Goal: Navigation & Orientation: Understand site structure

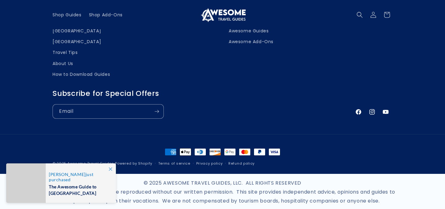
scroll to position [437, 0]
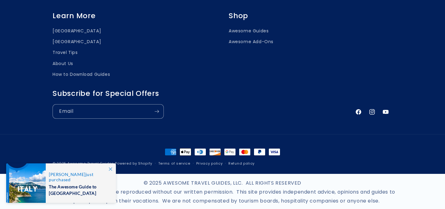
click at [275, 178] on div "© 2025 AWESOME TRAVEL GUIDES, LLC. ALL RIGHTS RESERVED No part of this site may…" at bounding box center [222, 198] width 356 height 48
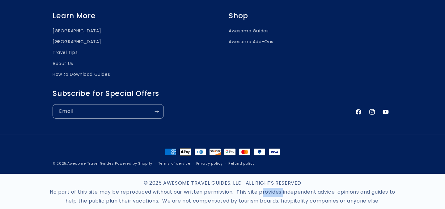
click at [275, 178] on div "© 2025 AWESOME TRAVEL GUIDES, LLC. ALL RIGHTS RESERVED No part of this site may…" at bounding box center [222, 198] width 356 height 48
click at [173, 161] on link "Terms of service" at bounding box center [174, 164] width 32 height 6
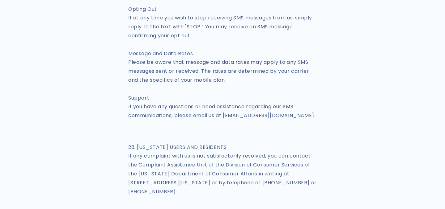
scroll to position [8610, 0]
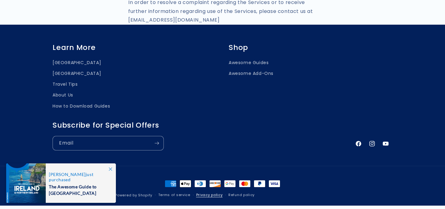
click at [206, 192] on link "Privacy policy" at bounding box center [209, 195] width 27 height 6
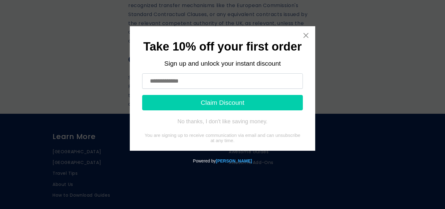
click at [302, 37] on div "Take 10% off your first order Sign up and unlock your instant discount Claim Di…" at bounding box center [222, 88] width 185 height 125
click at [305, 37] on icon "Close widget" at bounding box center [306, 35] width 6 height 6
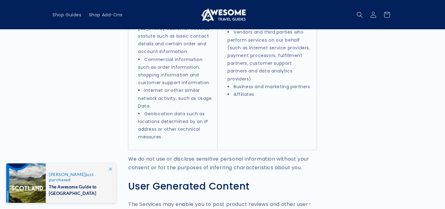
scroll to position [1601, 0]
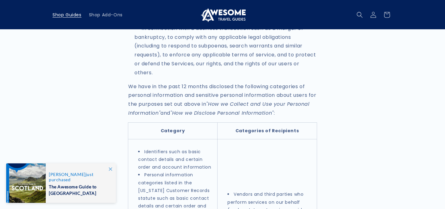
click at [66, 15] on span "Shop Guides" at bounding box center [66, 15] width 29 height 6
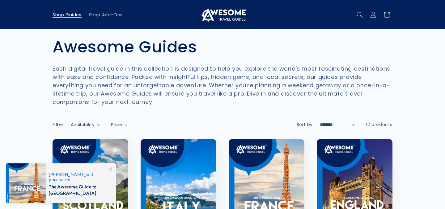
click at [109, 17] on span "Shop Add-Ons" at bounding box center [106, 15] width 34 height 6
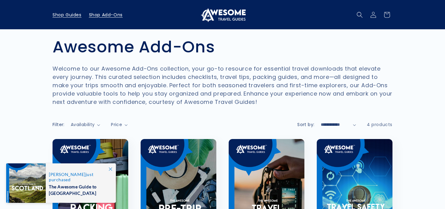
click at [62, 15] on span "Shop Guides" at bounding box center [66, 15] width 29 height 6
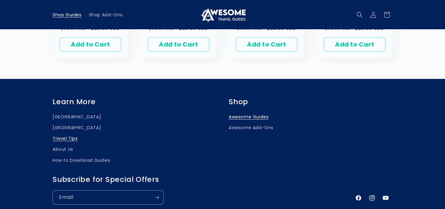
scroll to position [634, 0]
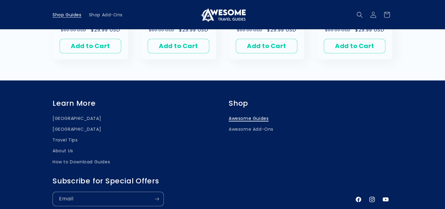
click at [249, 115] on link "Awesome Guides" at bounding box center [248, 119] width 40 height 9
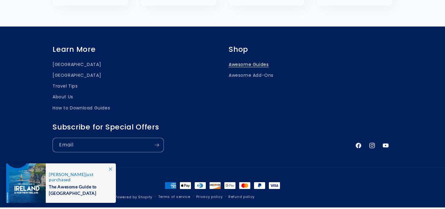
scroll to position [653, 0]
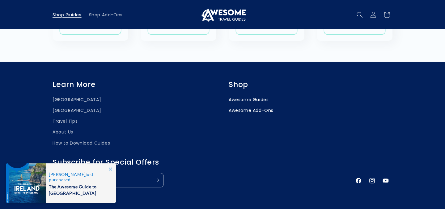
click at [242, 105] on link "Awesome Add-Ons" at bounding box center [250, 110] width 45 height 11
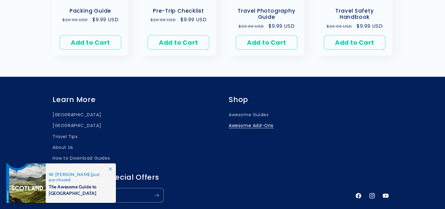
scroll to position [350, 0]
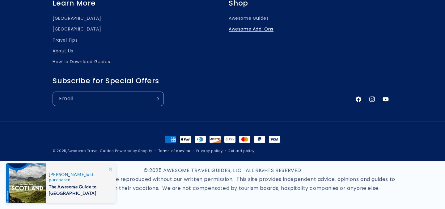
click at [167, 150] on link "Terms of service" at bounding box center [174, 151] width 32 height 6
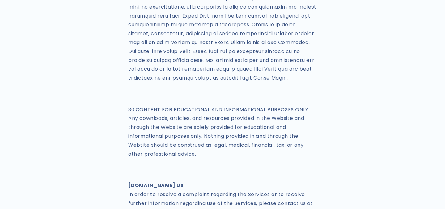
scroll to position [8610, 0]
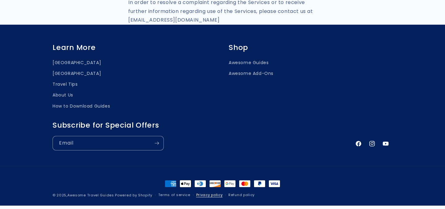
click at [205, 192] on link "Privacy policy" at bounding box center [209, 195] width 27 height 6
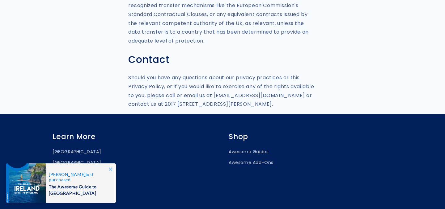
scroll to position [3146, 0]
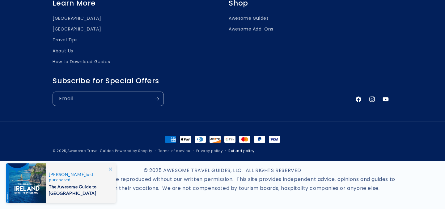
click at [245, 151] on link "Refund policy" at bounding box center [241, 151] width 26 height 6
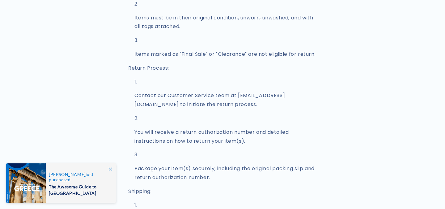
scroll to position [821, 0]
